Goal: Task Accomplishment & Management: Complete application form

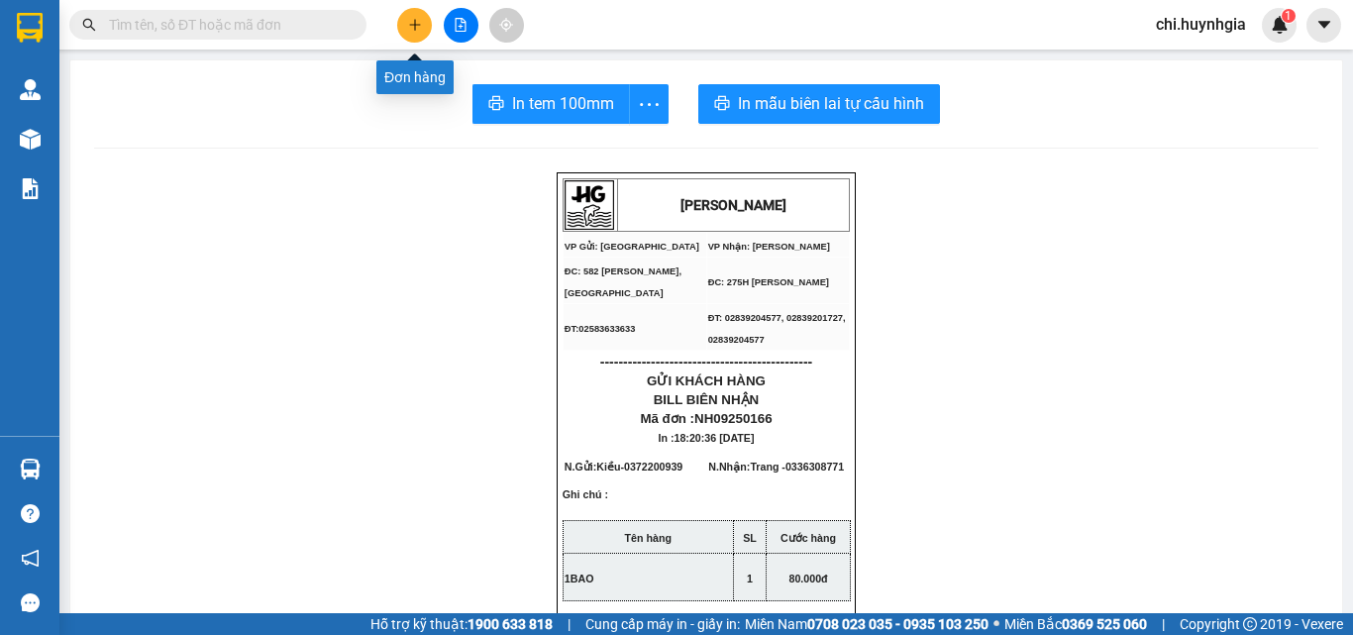
click at [409, 31] on icon "plus" at bounding box center [415, 25] width 14 height 14
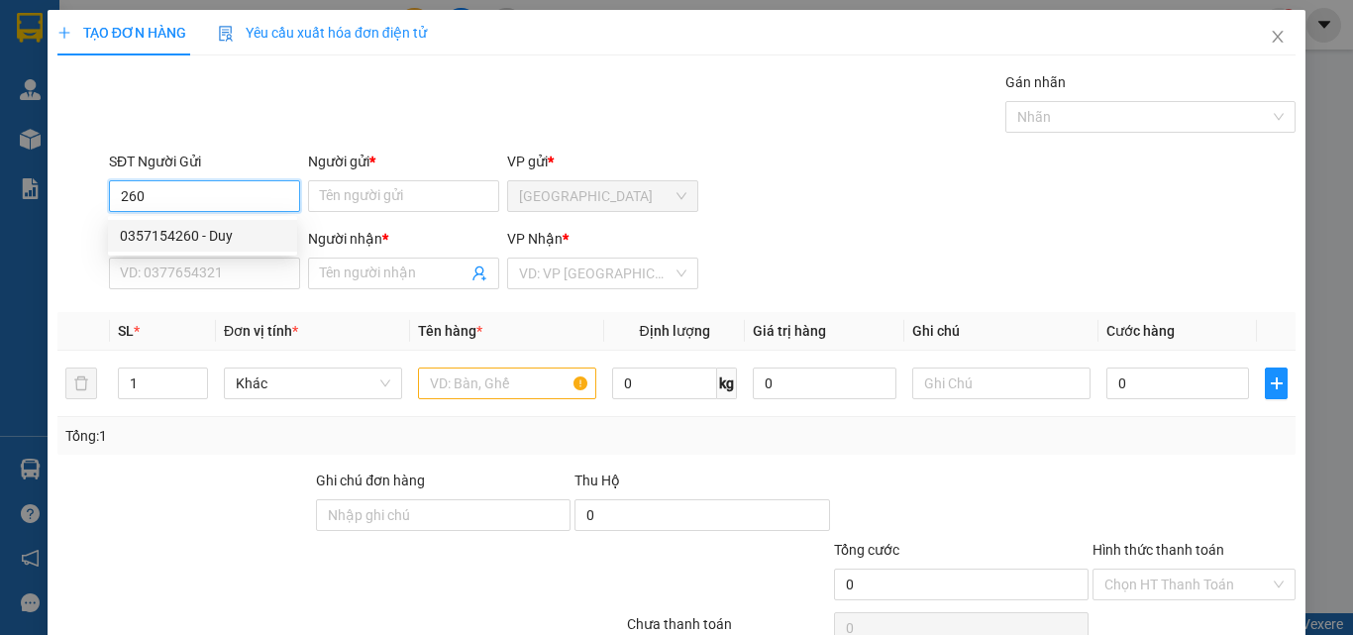
click at [242, 227] on div "0357154260 - Duy" at bounding box center [202, 236] width 165 height 22
type input "0357154260"
type input "Duy"
type input "0985808181"
type input "Vỹ"
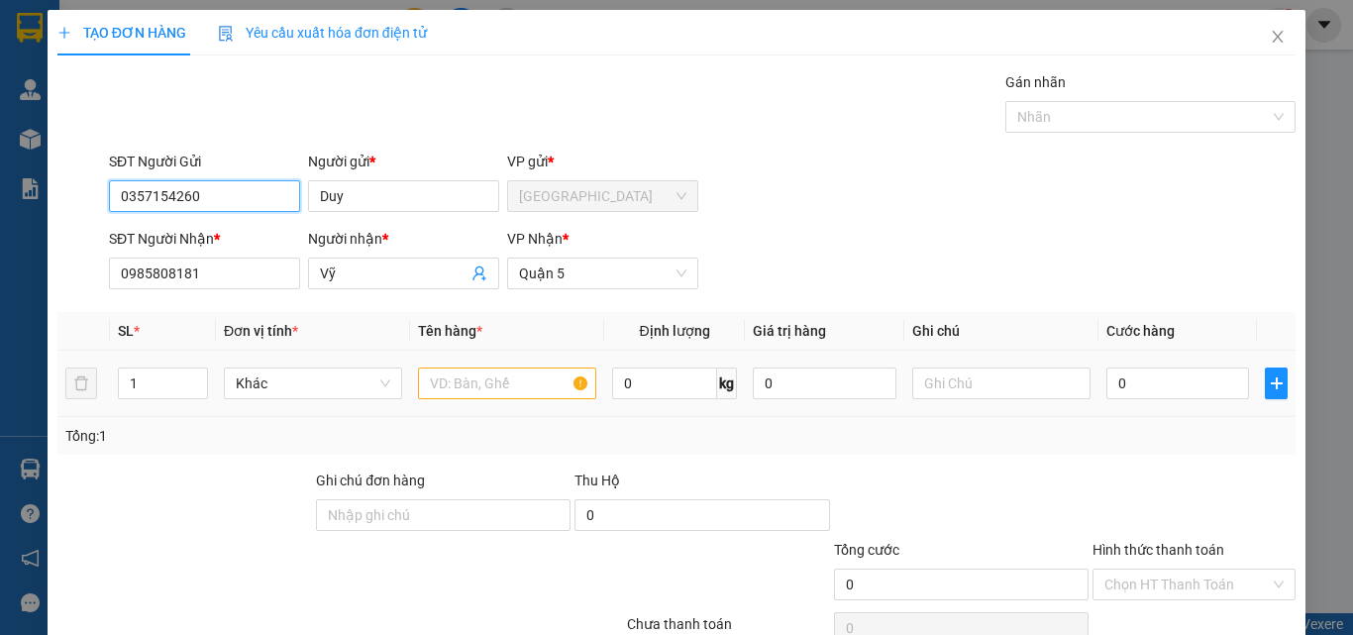
type input "0357154260"
click at [502, 373] on input "text" at bounding box center [507, 384] width 178 height 32
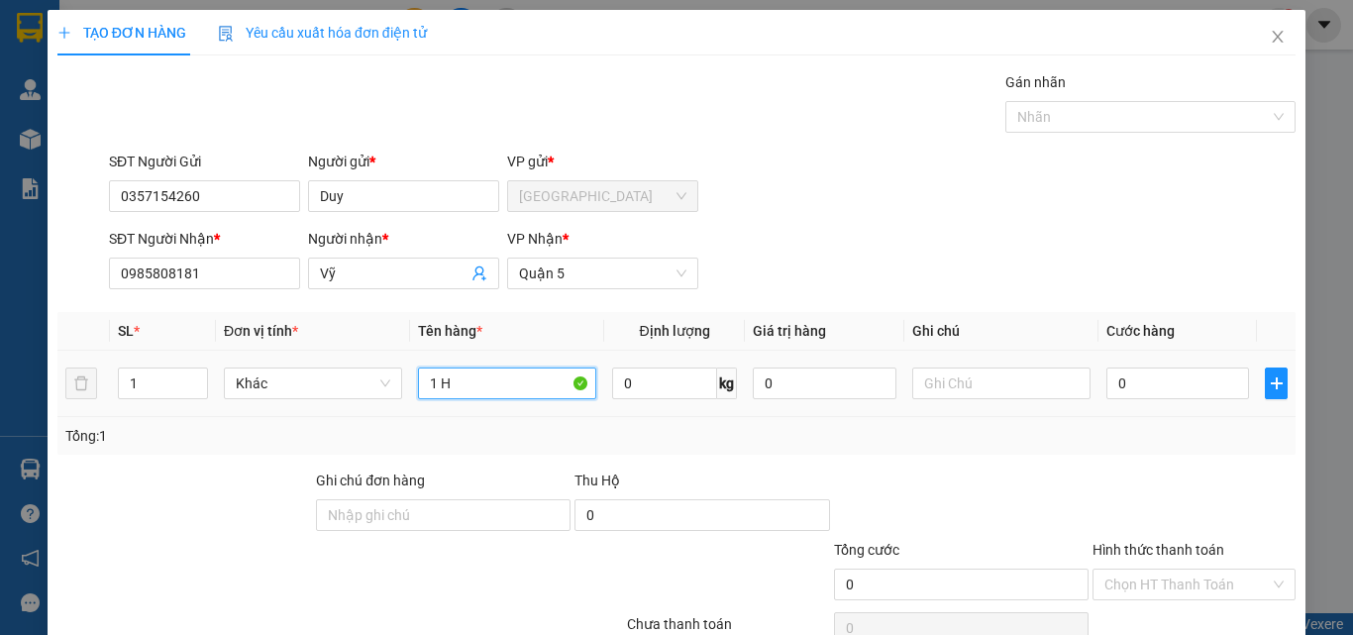
paste input "Ô"
paste input "Ộ"
type input "1 HỘP"
click at [1165, 378] on input "0" at bounding box center [1178, 384] width 143 height 32
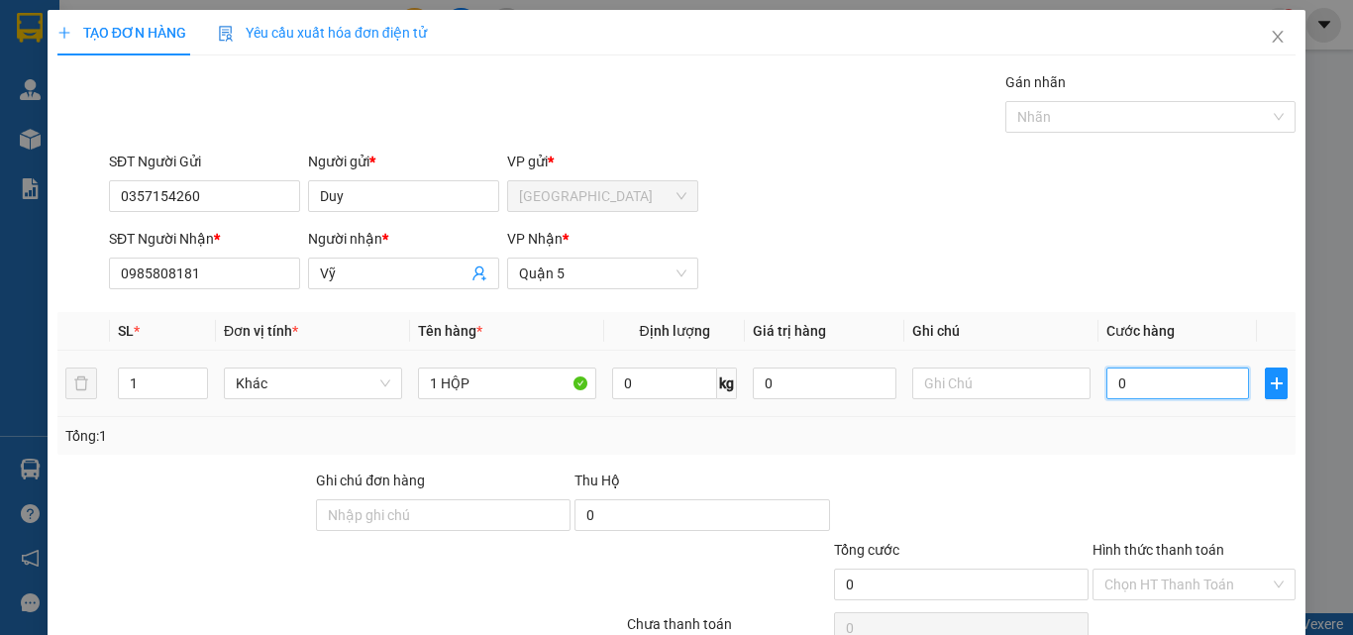
type input "3"
type input "30"
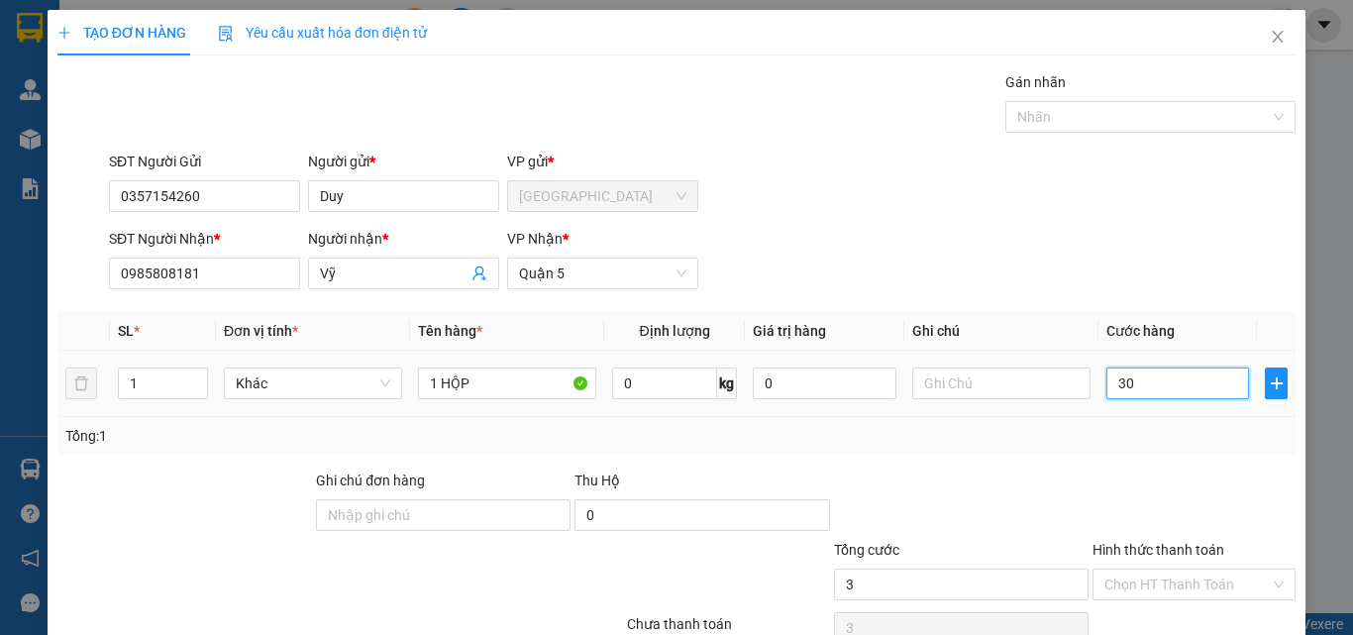
type input "30"
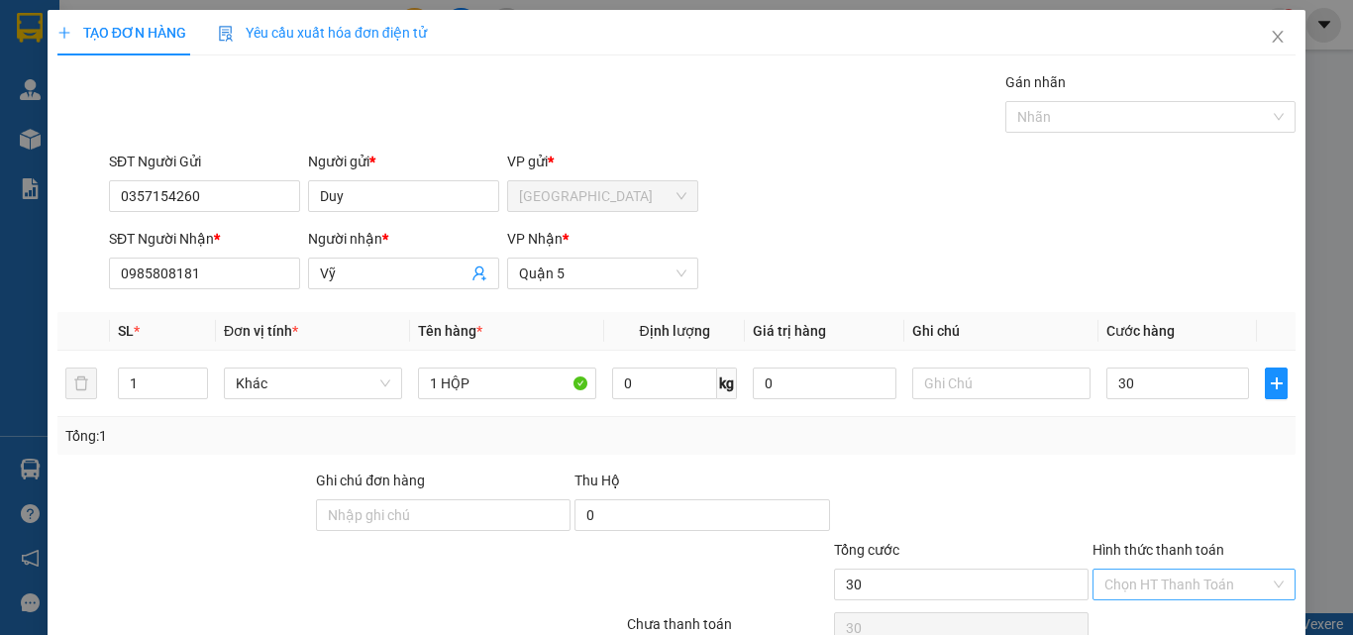
type input "30.000"
click at [1225, 584] on input "Hình thức thanh toán" at bounding box center [1187, 585] width 165 height 30
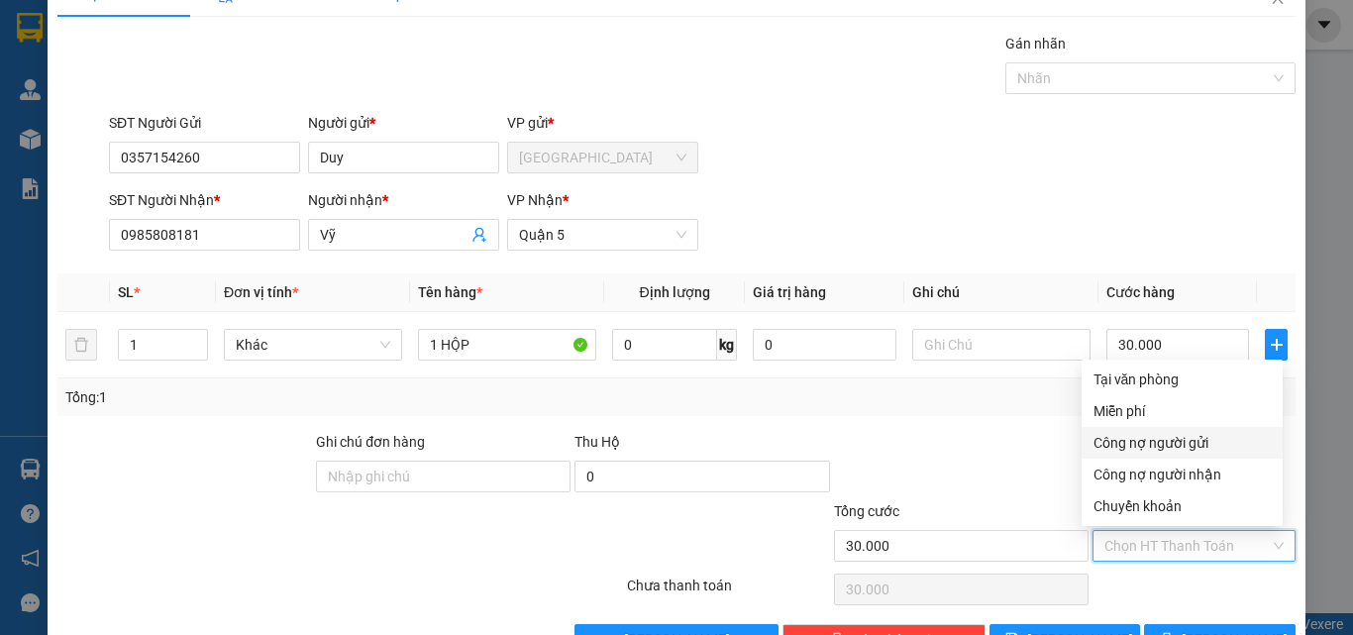
scroll to position [98, 0]
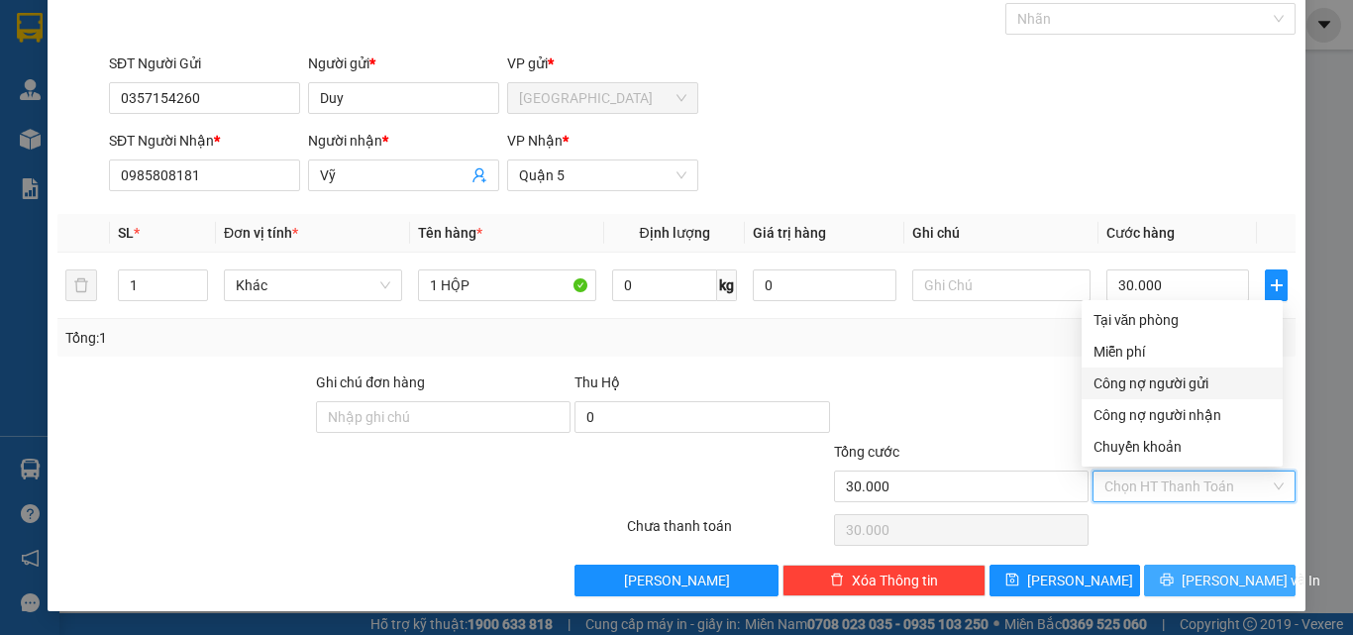
click at [1234, 570] on span "[PERSON_NAME] và In" at bounding box center [1251, 581] width 139 height 22
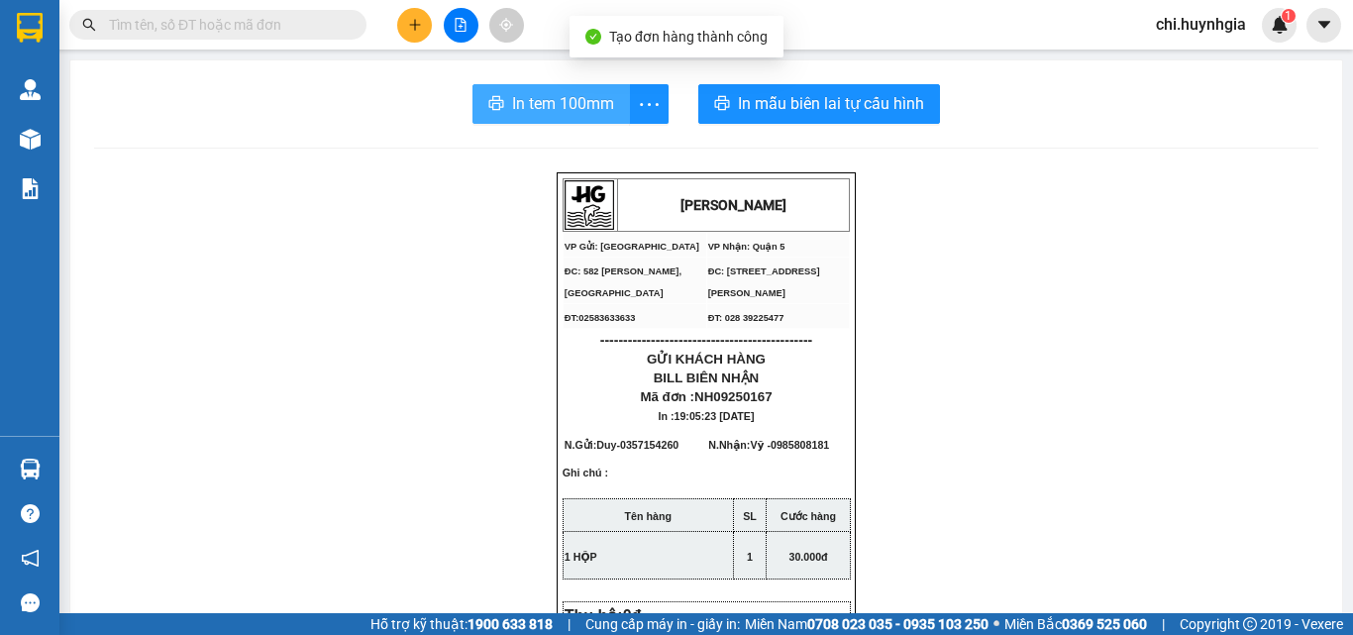
click at [544, 86] on button "In tem 100mm" at bounding box center [552, 104] width 158 height 40
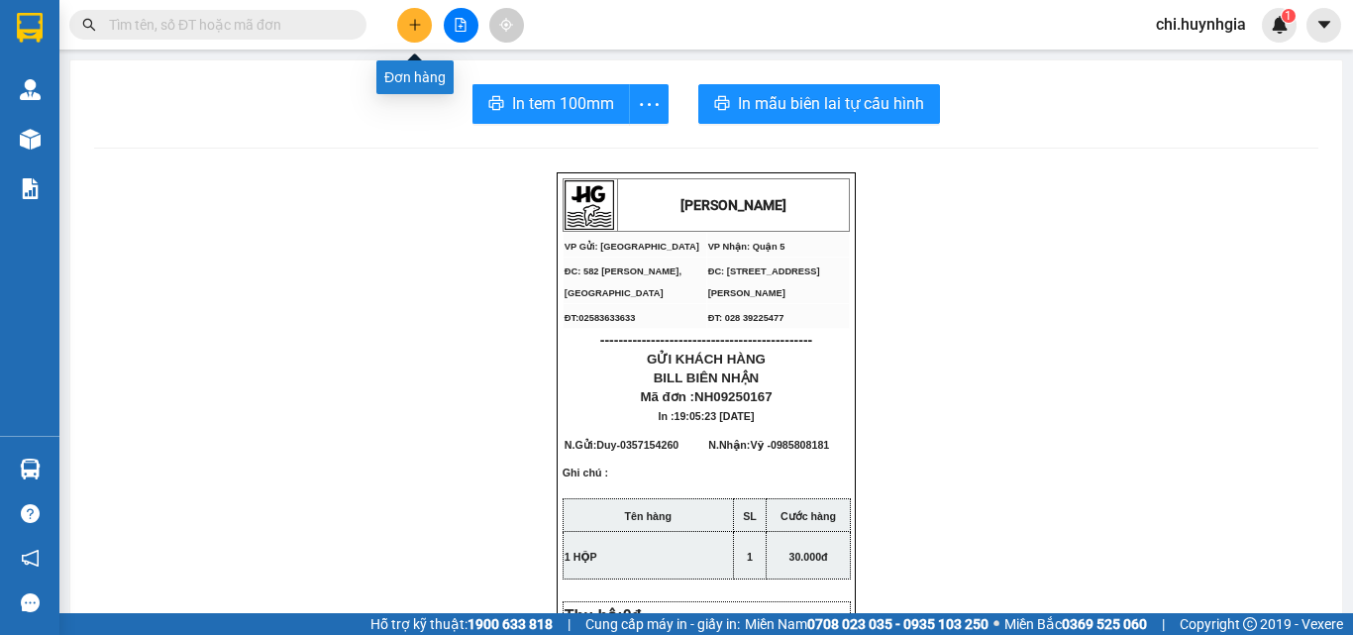
click at [400, 26] on button at bounding box center [414, 25] width 35 height 35
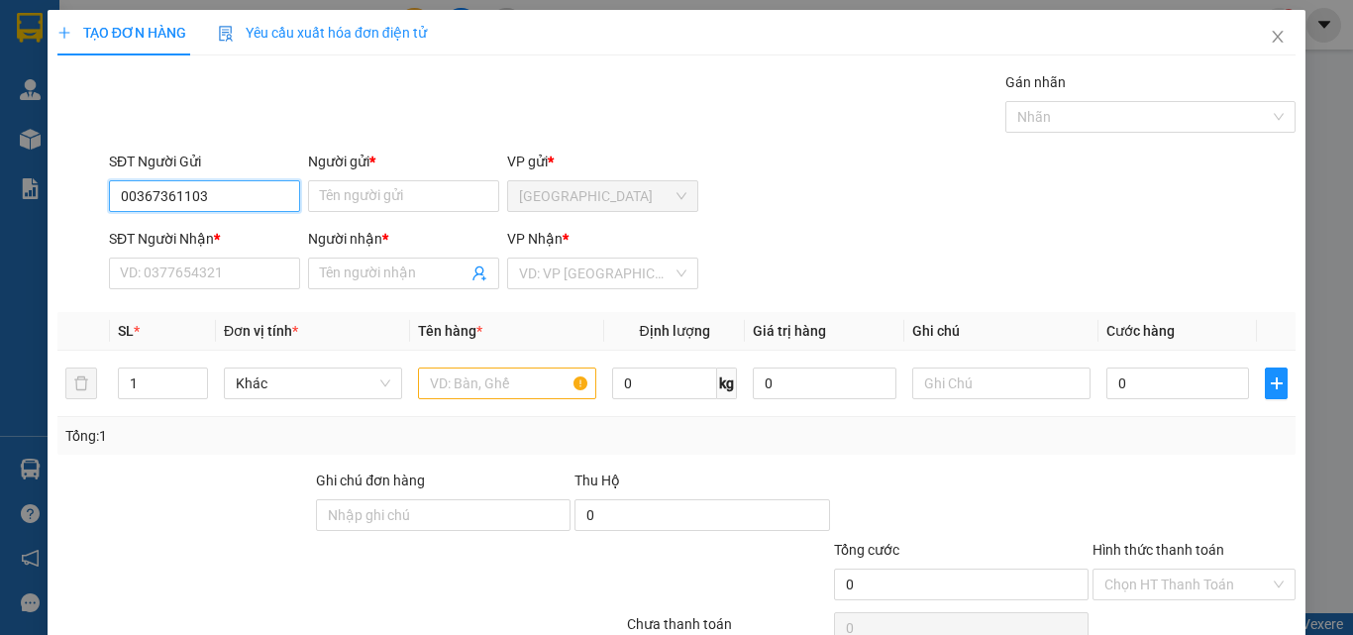
click at [130, 198] on input "00367361103" at bounding box center [204, 196] width 191 height 32
type input "0367361103"
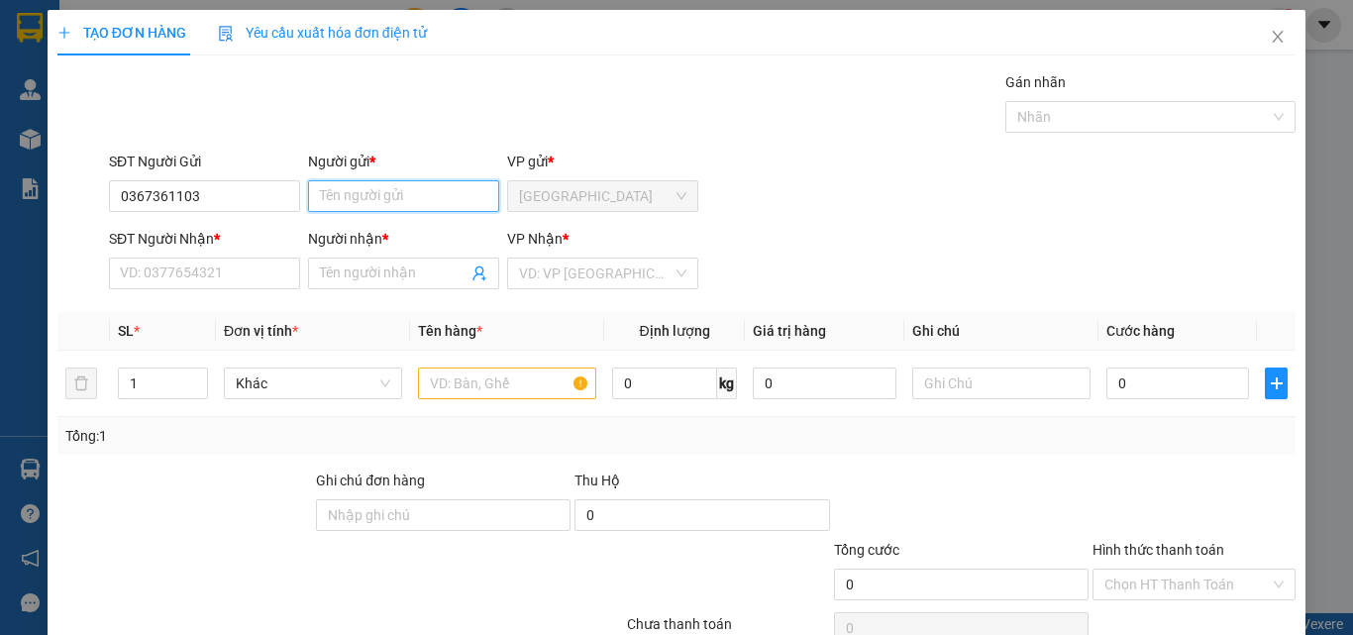
click at [349, 198] on input "Người gửi *" at bounding box center [403, 196] width 191 height 32
paste input "À"
type input "LÀ"
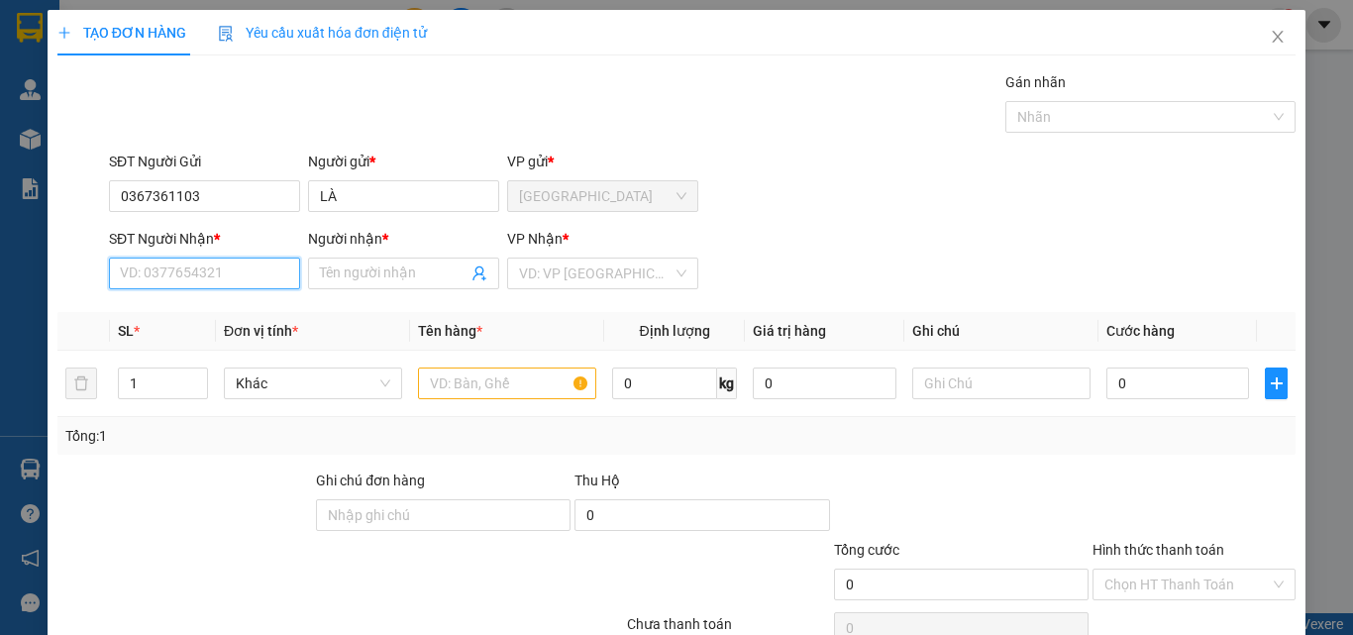
click at [250, 266] on input "SĐT Người Nhận *" at bounding box center [204, 274] width 191 height 32
type input "0379665842"
click at [384, 278] on input "Người nhận *" at bounding box center [394, 274] width 148 height 22
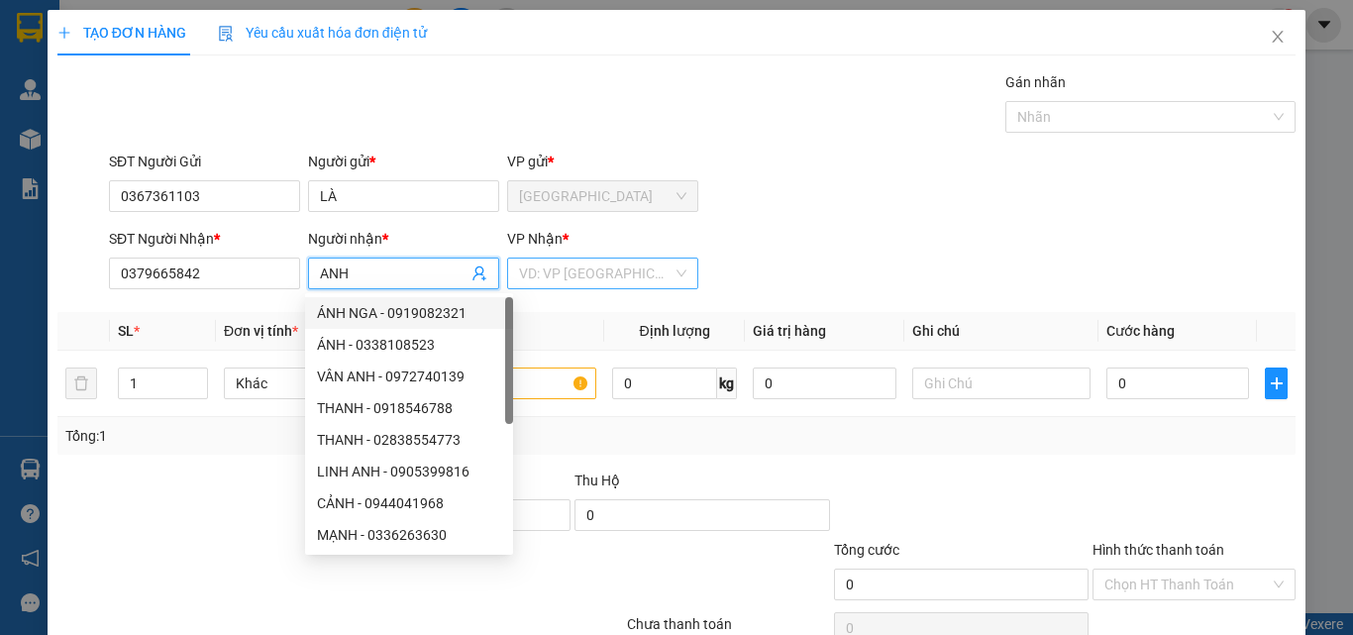
type input "ANH"
click at [568, 275] on input "search" at bounding box center [596, 274] width 154 height 30
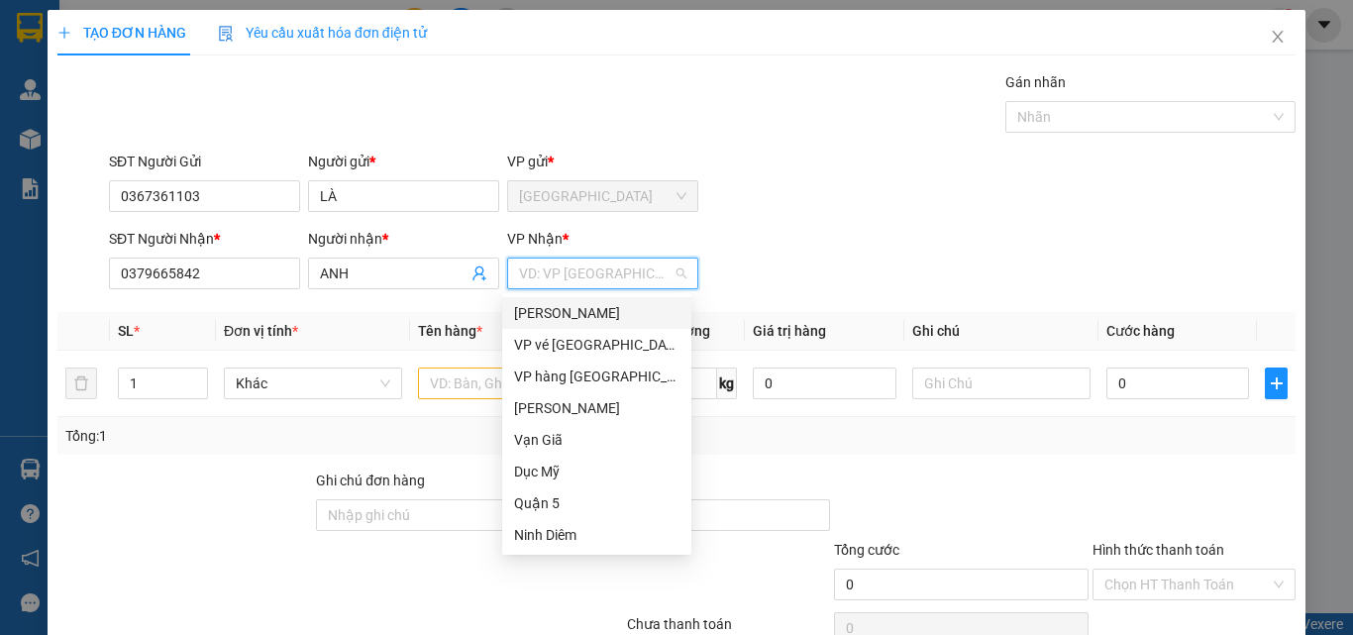
click at [586, 316] on div "[PERSON_NAME]" at bounding box center [596, 313] width 165 height 22
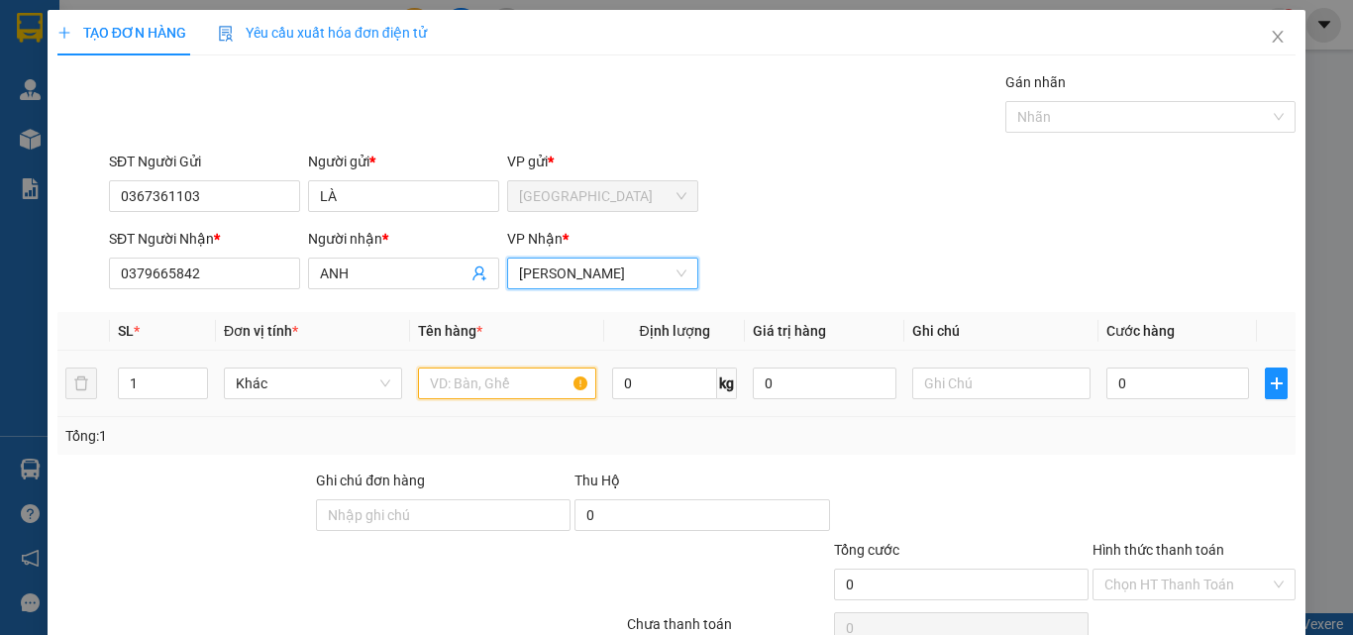
click at [506, 381] on input "text" at bounding box center [507, 384] width 178 height 32
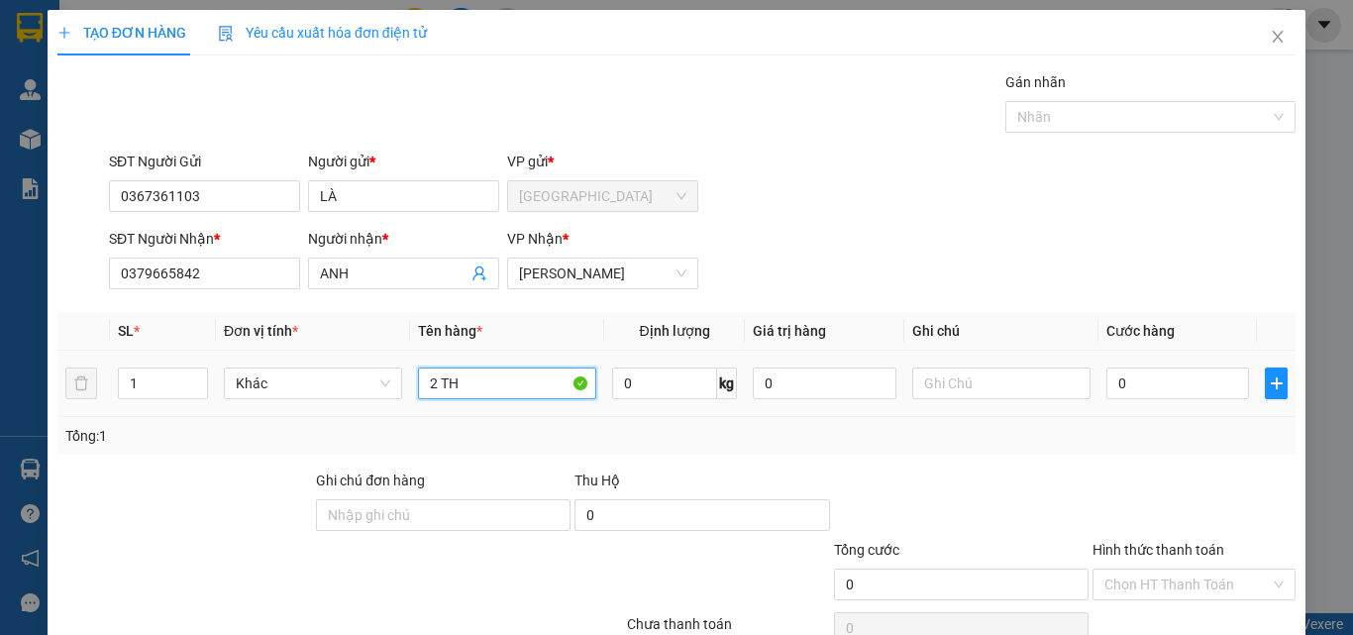
paste input "Ù"
type input "2 THÙNG"
click at [1141, 375] on input "0" at bounding box center [1178, 384] width 143 height 32
type input "7"
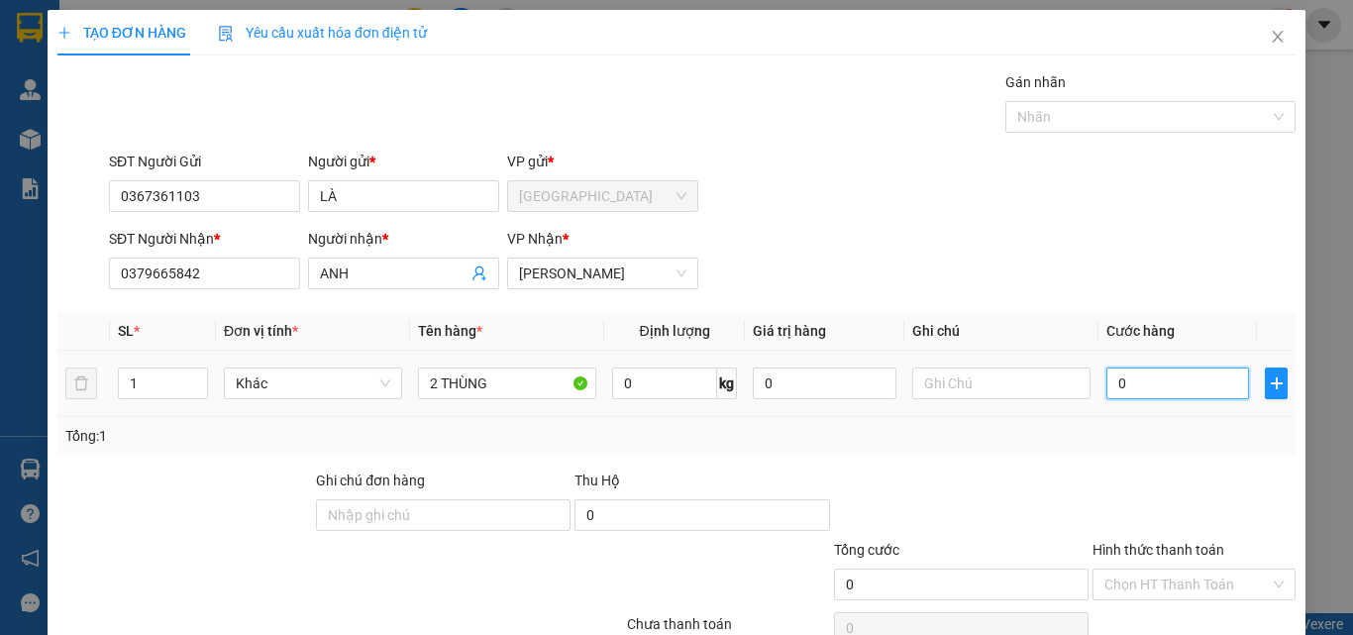
type input "7"
type input "70"
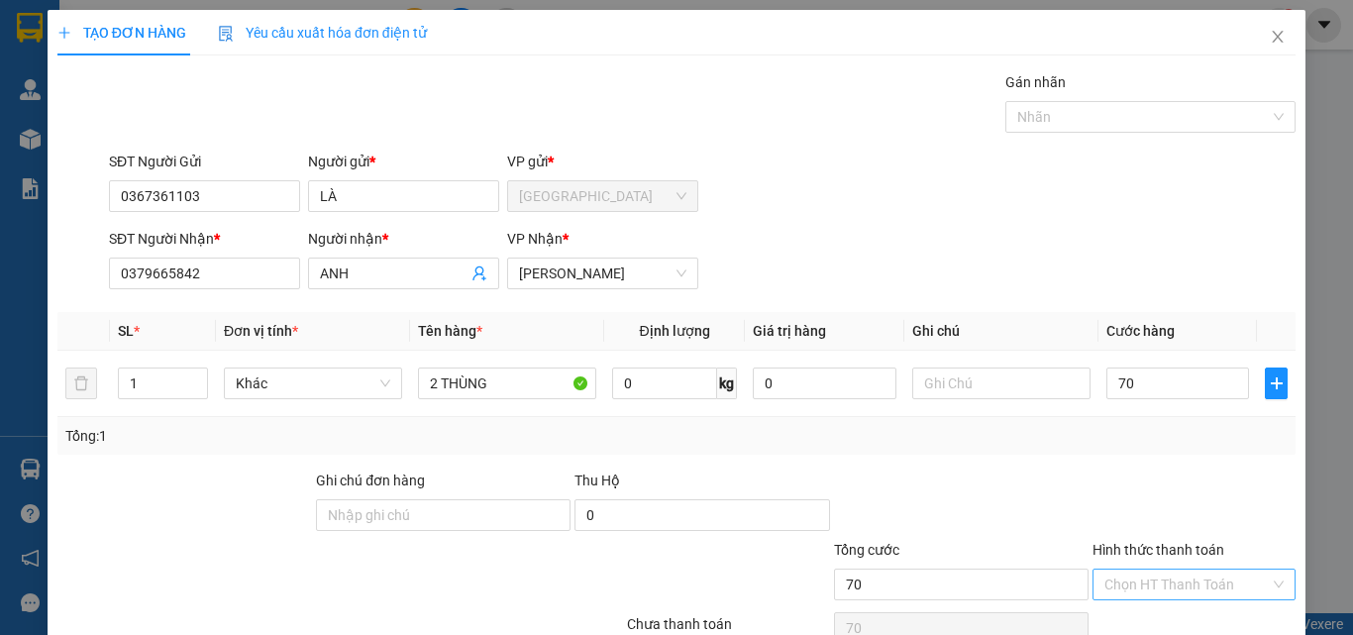
type input "70.000"
click at [1217, 576] on input "Hình thức thanh toán" at bounding box center [1187, 585] width 165 height 30
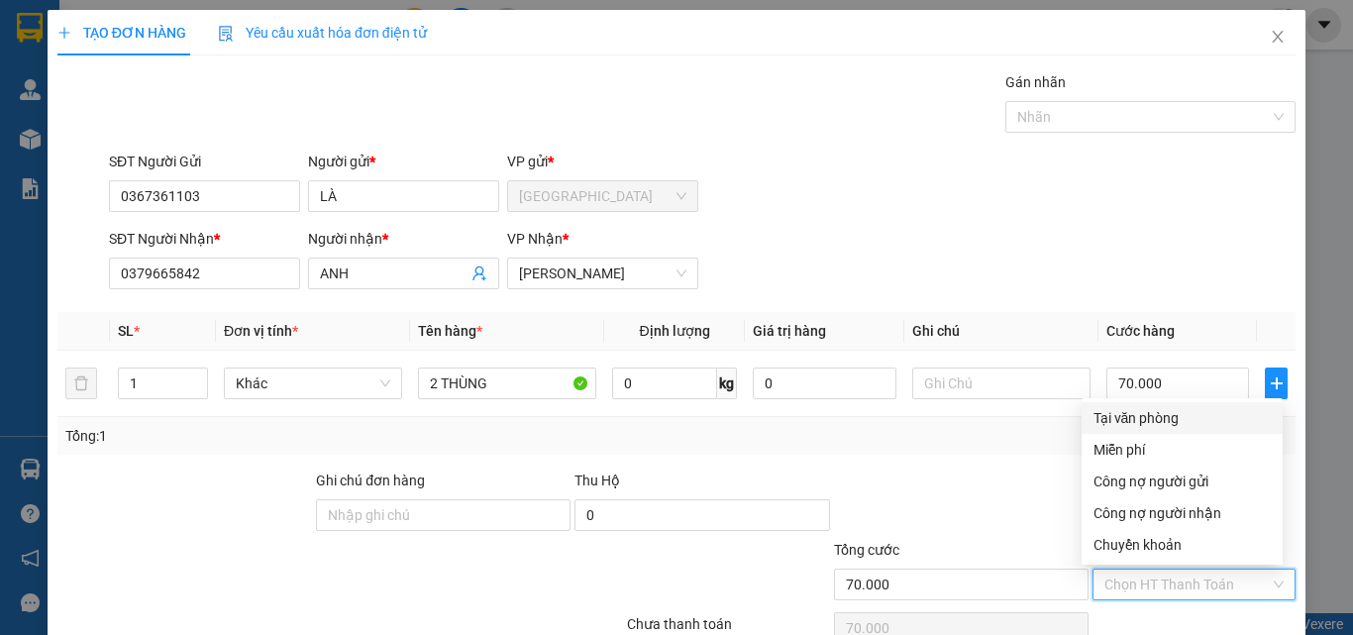
click at [1143, 425] on div "Tại văn phòng" at bounding box center [1182, 418] width 177 height 22
type input "0"
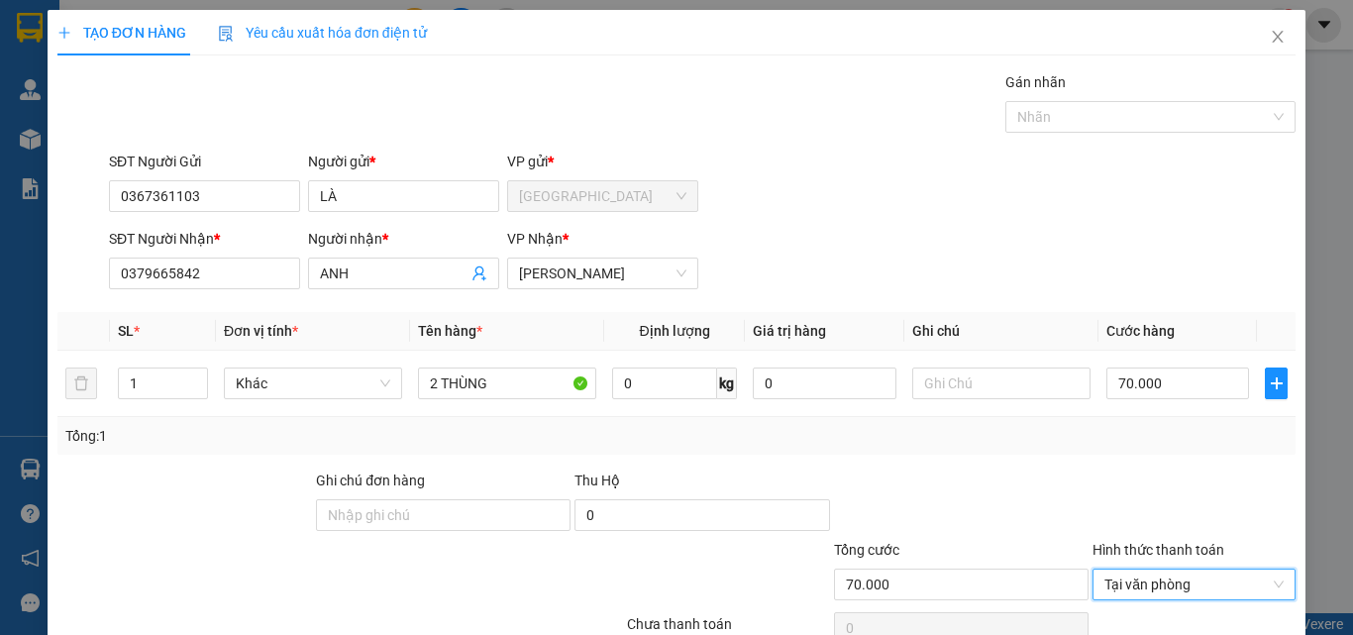
scroll to position [98, 0]
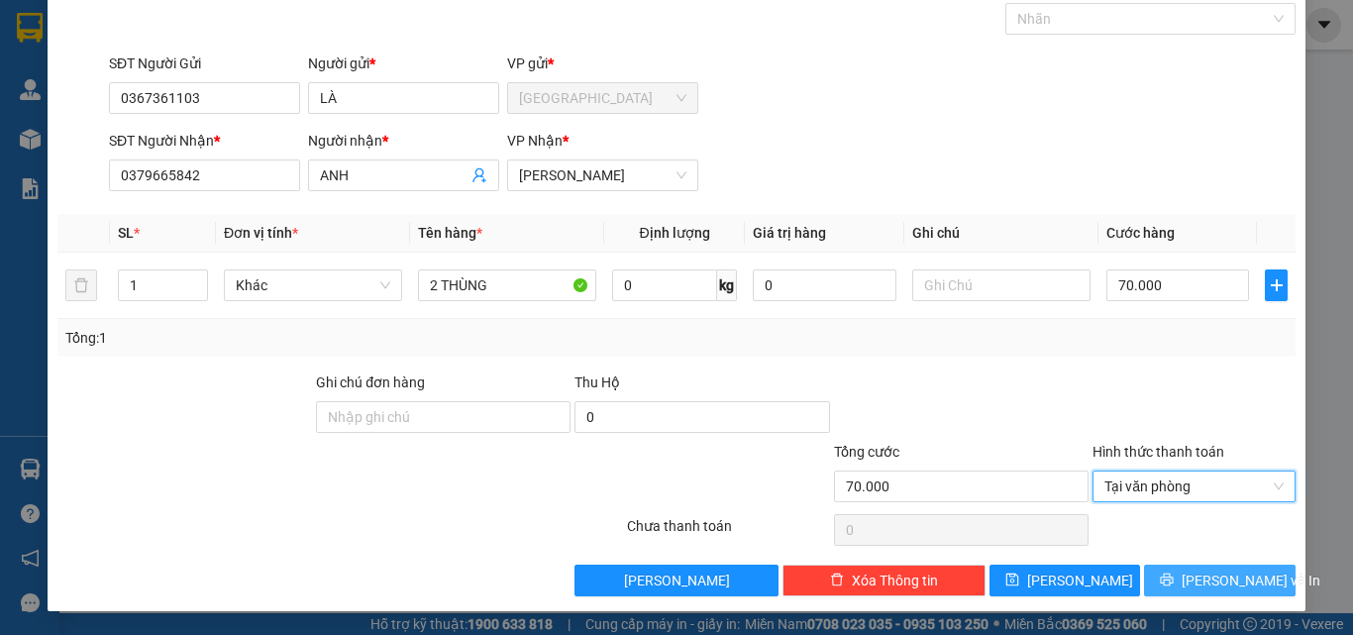
click at [1190, 582] on span "[PERSON_NAME] và In" at bounding box center [1251, 581] width 139 height 22
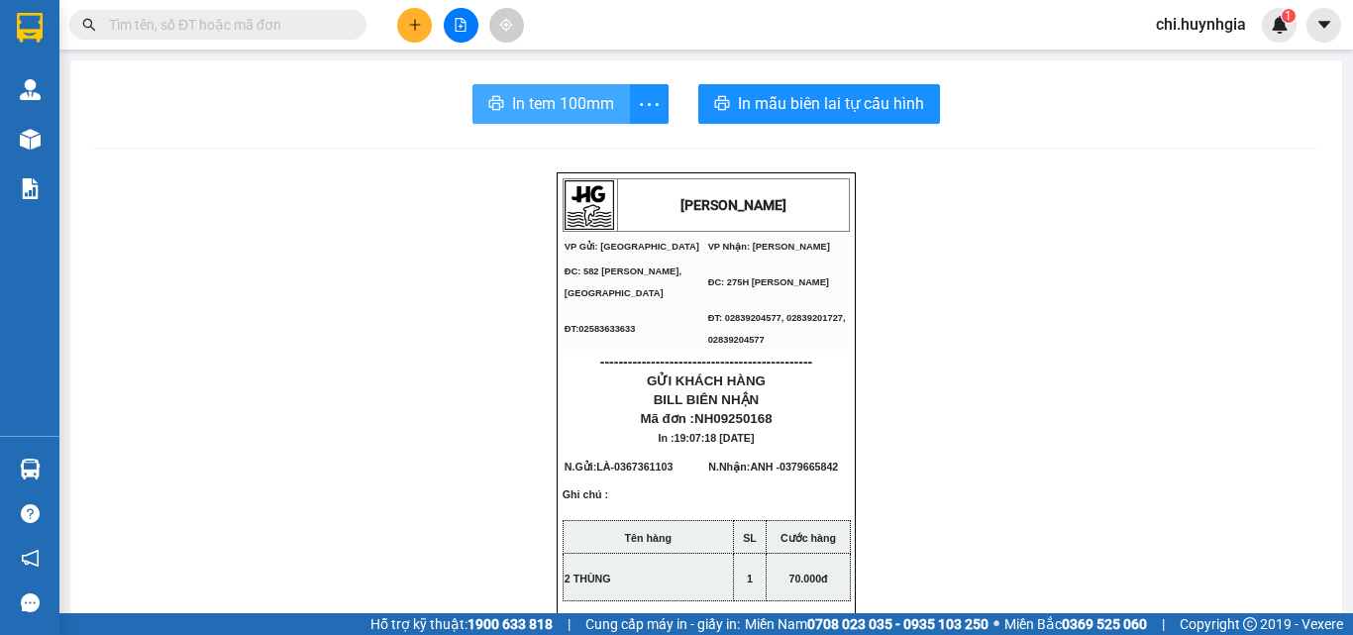
click at [575, 106] on span "In tem 100mm" at bounding box center [563, 103] width 102 height 25
click at [536, 100] on span "In tem 100mm" at bounding box center [563, 103] width 102 height 25
click at [566, 109] on span "In tem 100mm" at bounding box center [563, 103] width 102 height 25
